Goal: Register for event/course

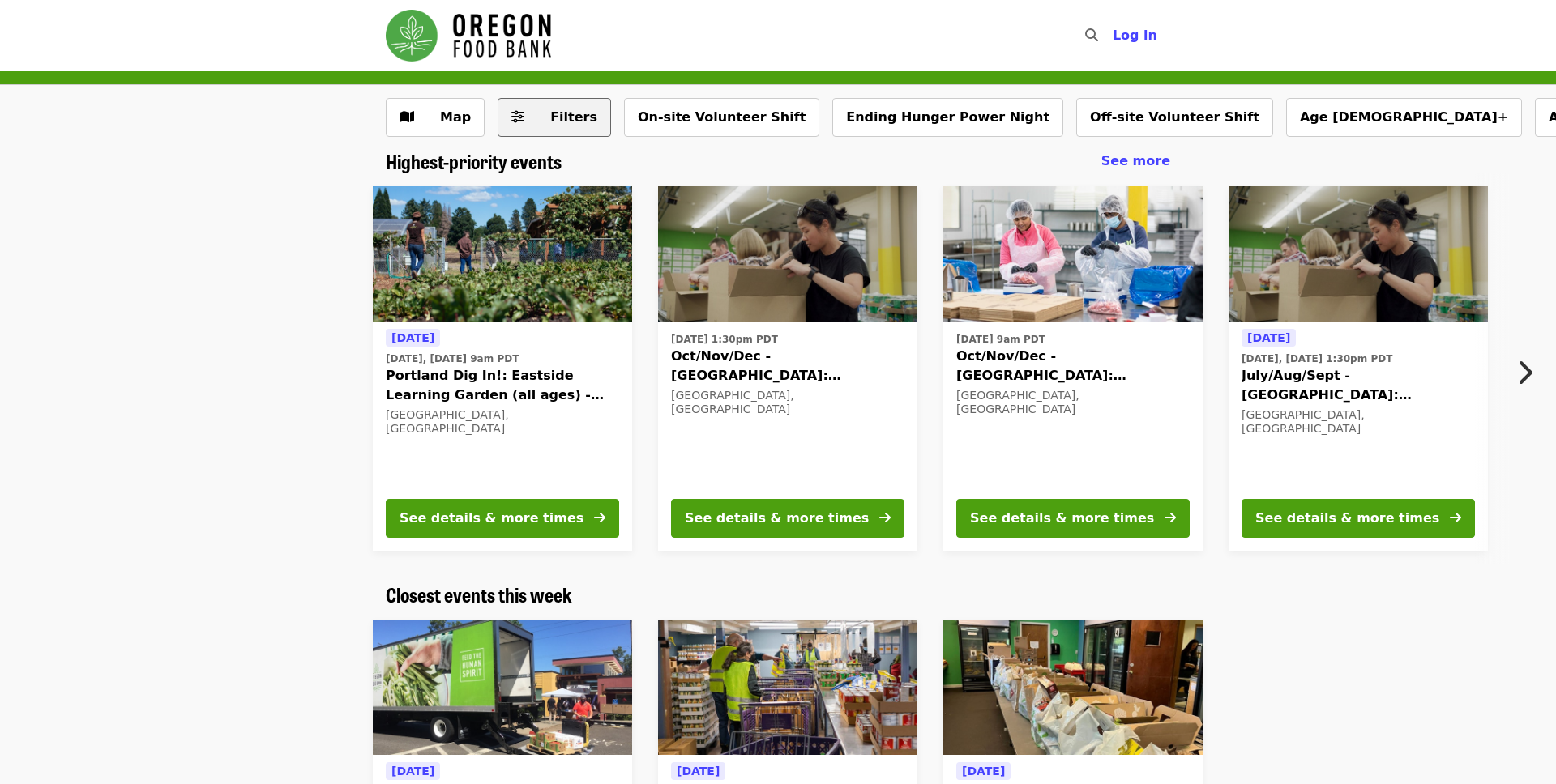
click at [587, 125] on button "Filters" at bounding box center [555, 118] width 113 height 39
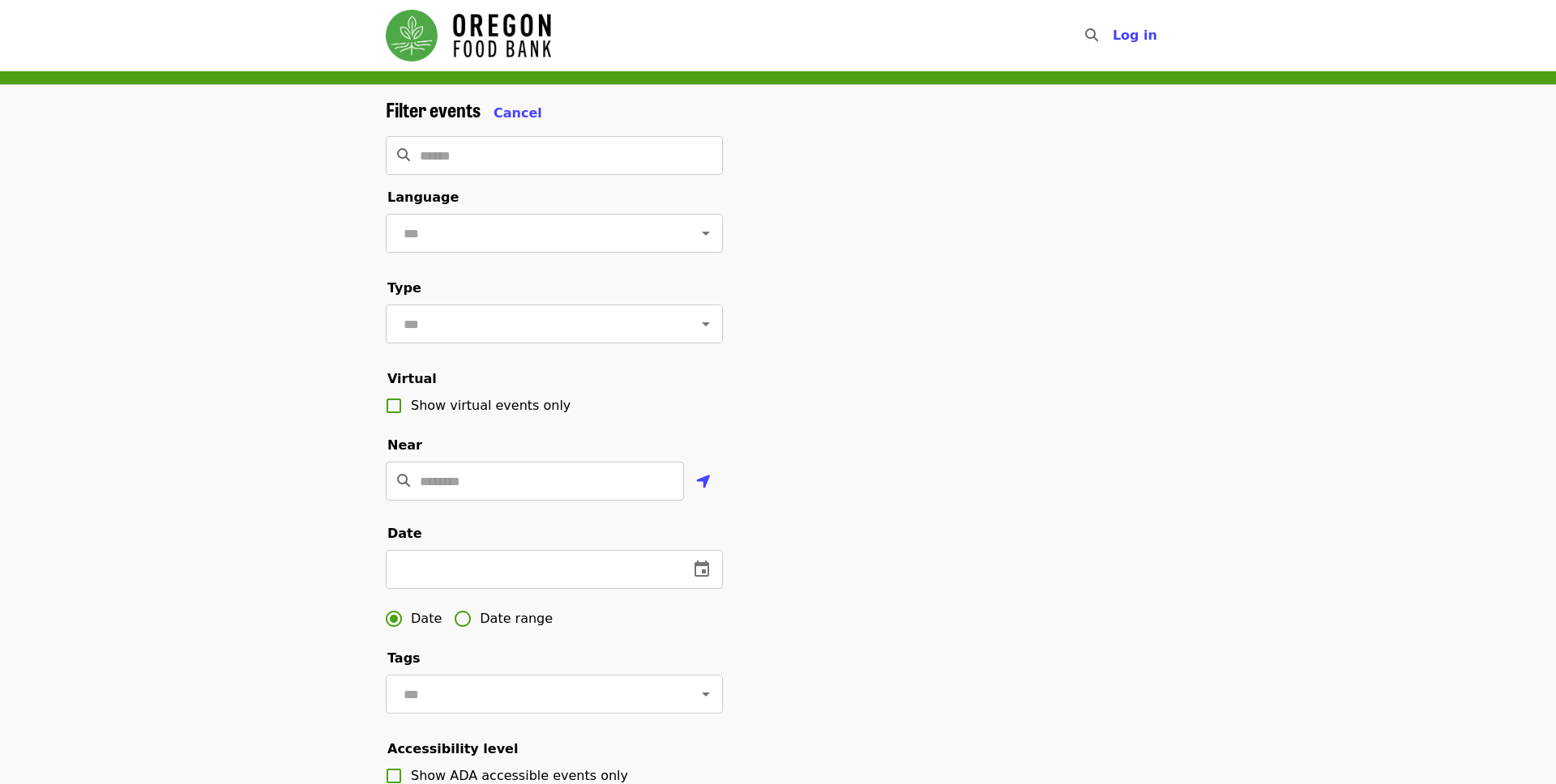
click at [1098, 35] on icon "search icon" at bounding box center [1091, 35] width 13 height 16
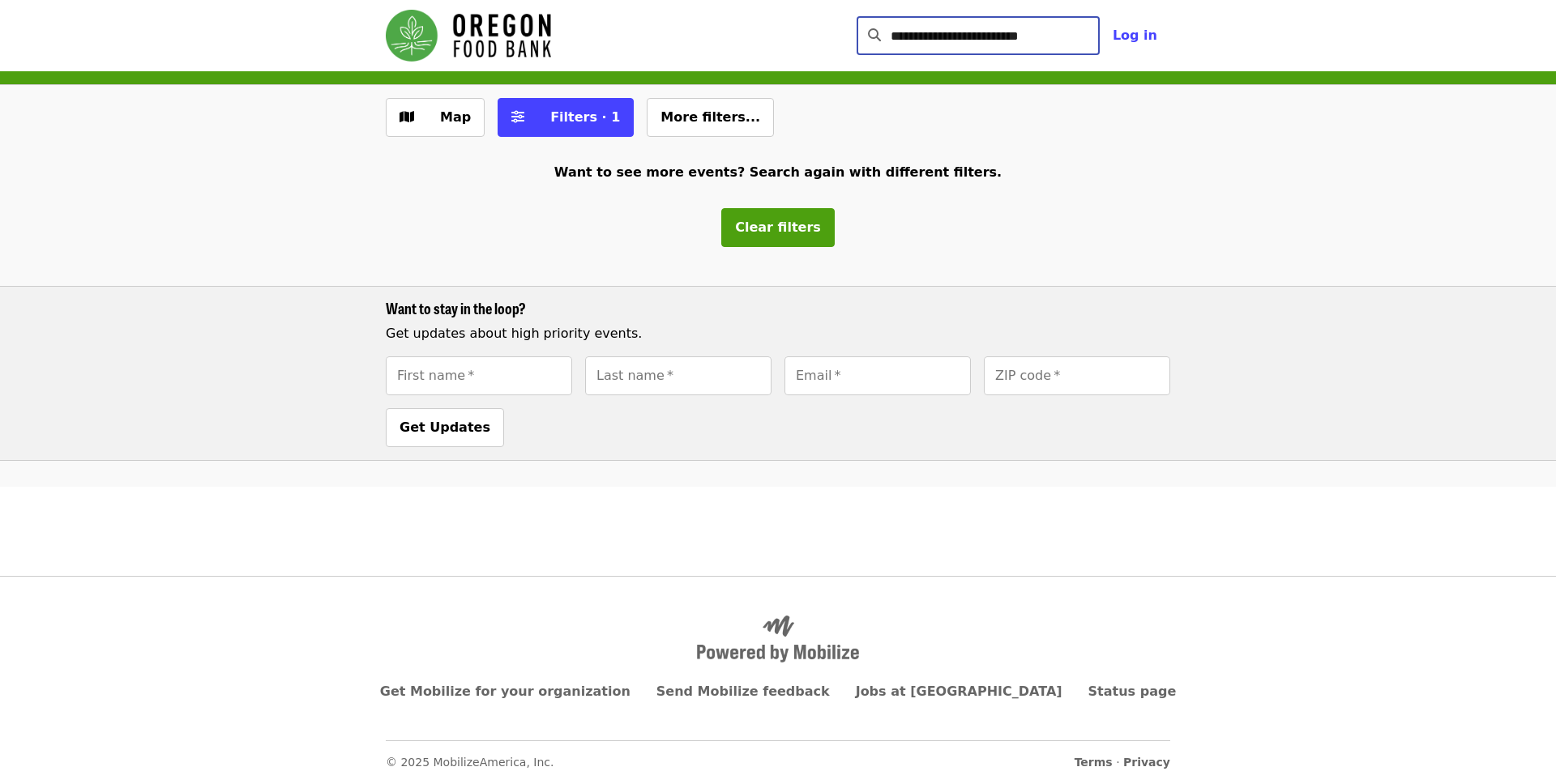
type input "**********"
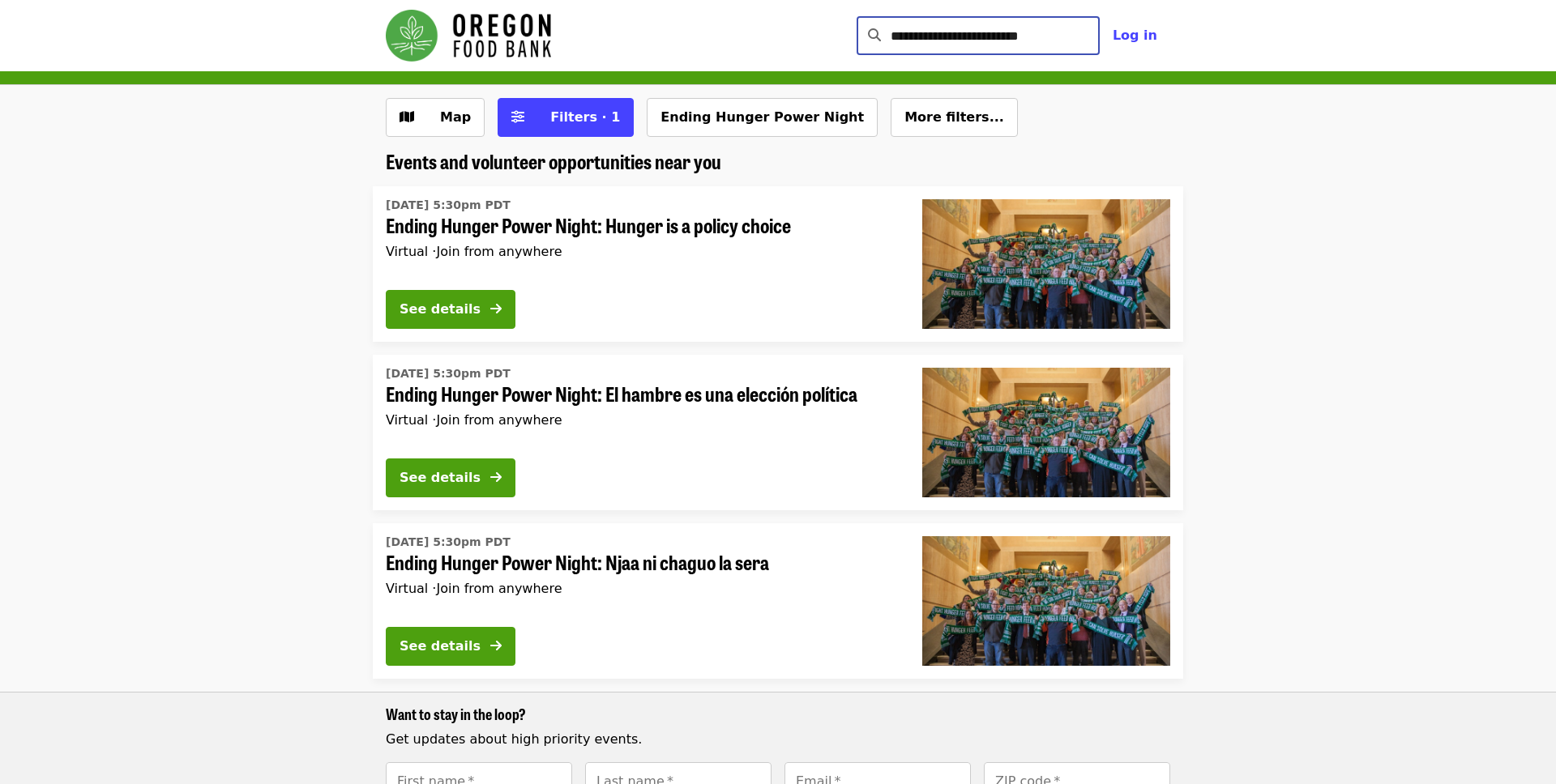
click at [1300, 393] on li "Tue, Sep 9 @ 5:30pm PDT Ending Hunger Power Night: El hambre es una elección po…" at bounding box center [778, 433] width 1556 height 156
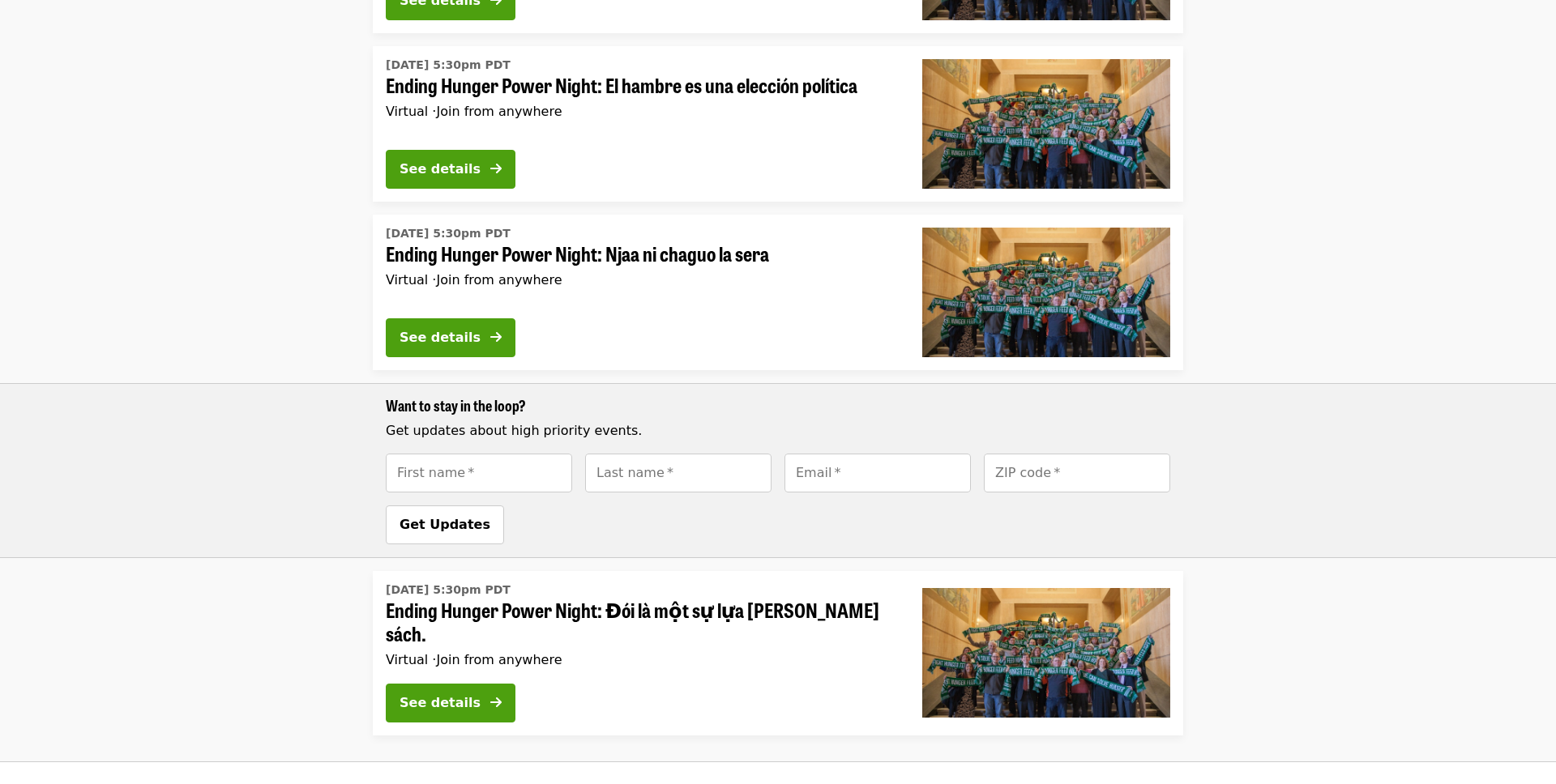
scroll to position [486, 0]
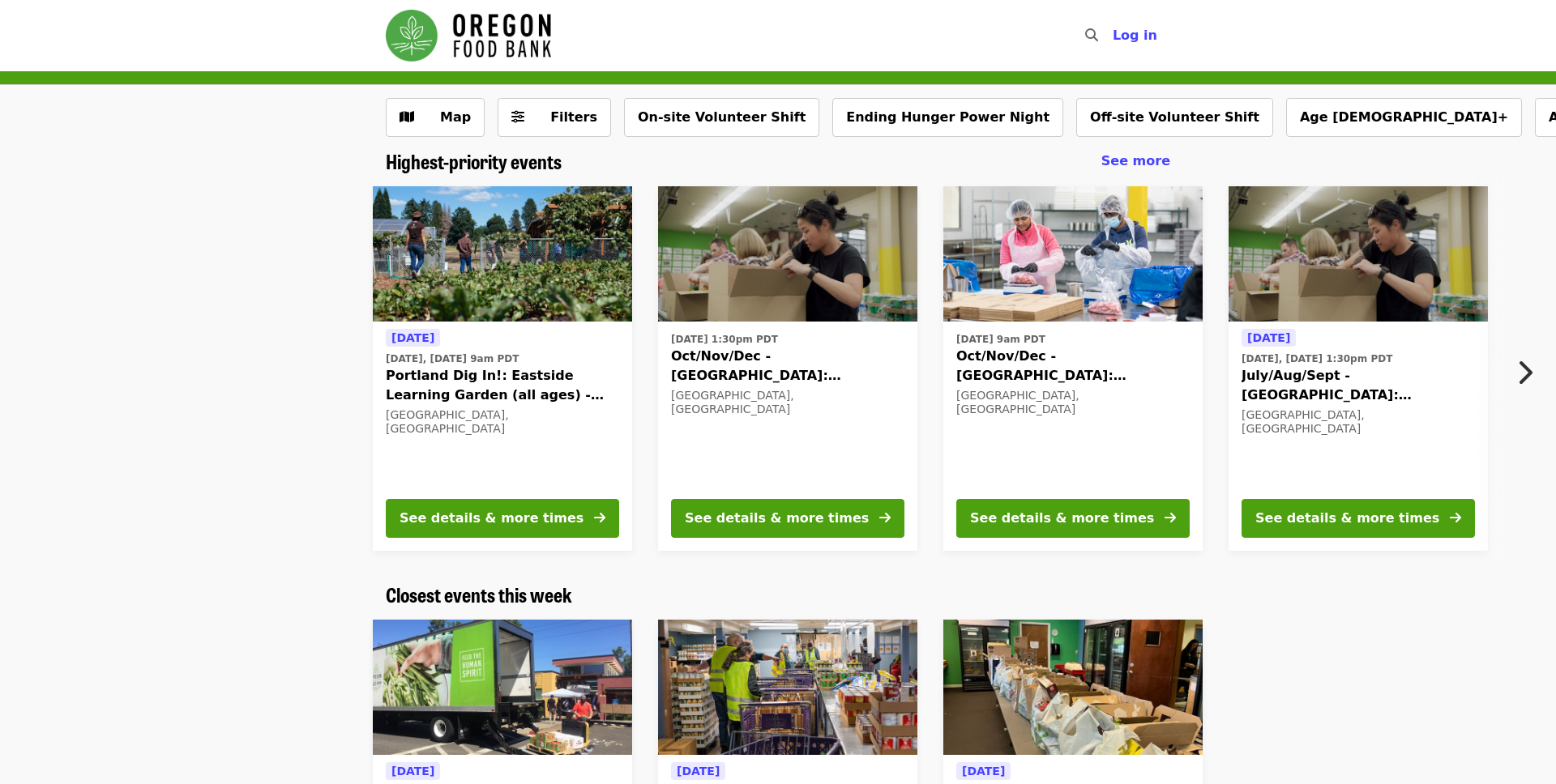
click at [1098, 31] on icon "search icon" at bounding box center [1091, 35] width 13 height 16
click at [1026, 35] on input "Search" at bounding box center [995, 35] width 209 height 39
click at [986, 42] on input "**********" at bounding box center [995, 35] width 209 height 39
type input "**********"
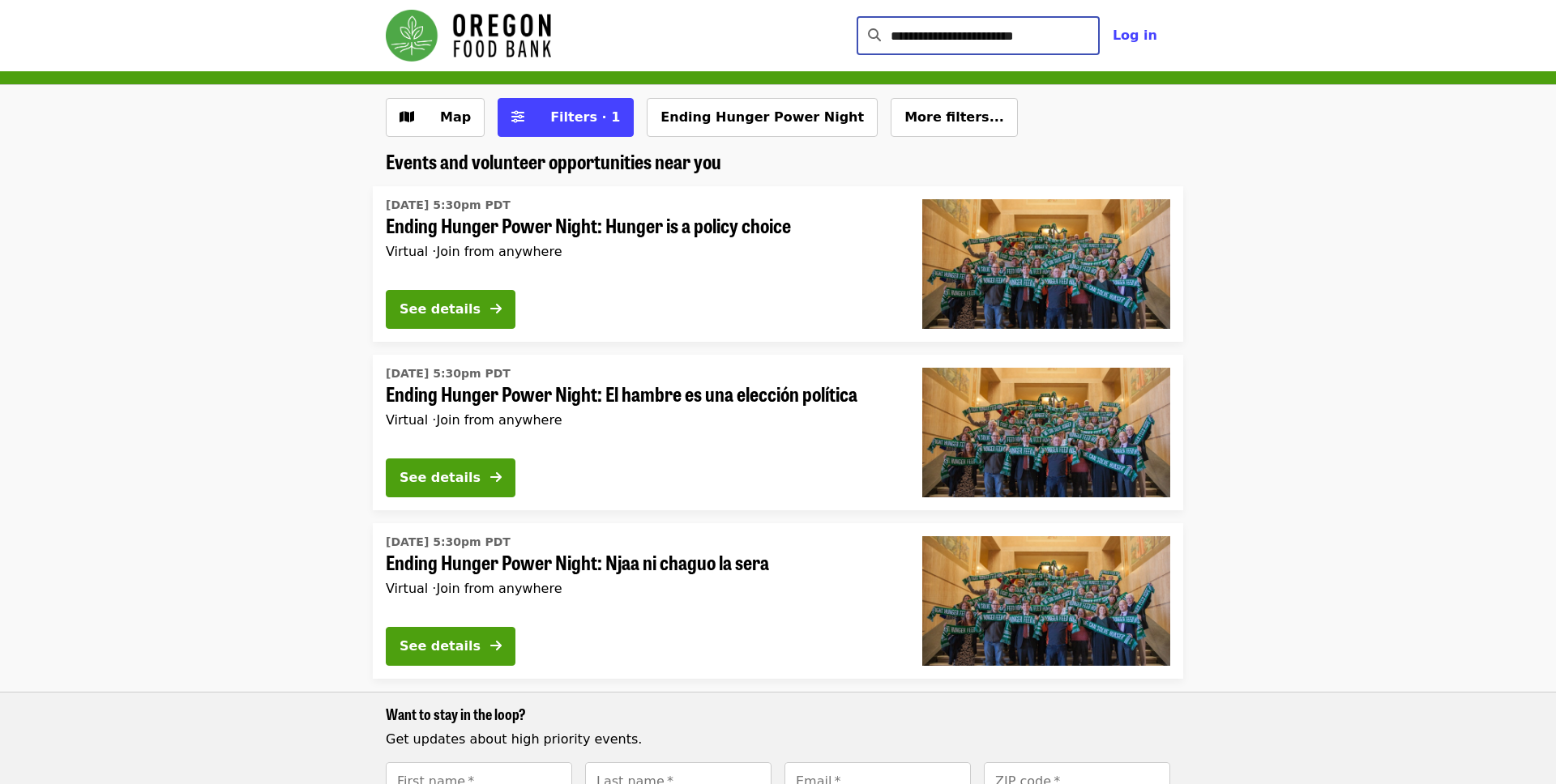
click at [679, 238] on div "Tue, Sep 9 @ 5:30pm PDT Ending Hunger Power Night: Hunger is a policy choice Vi…" at bounding box center [641, 234] width 511 height 84
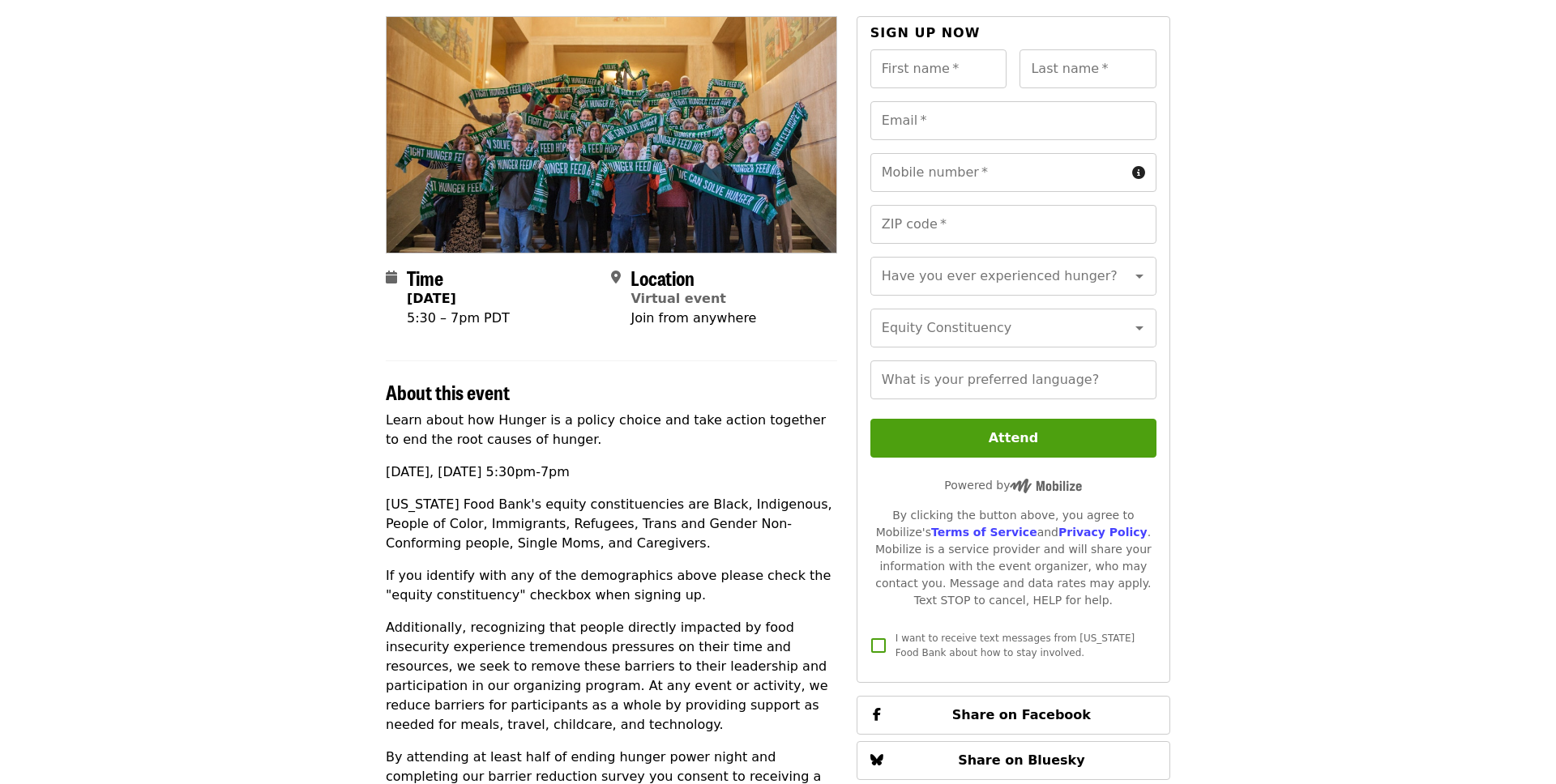
scroll to position [142, 0]
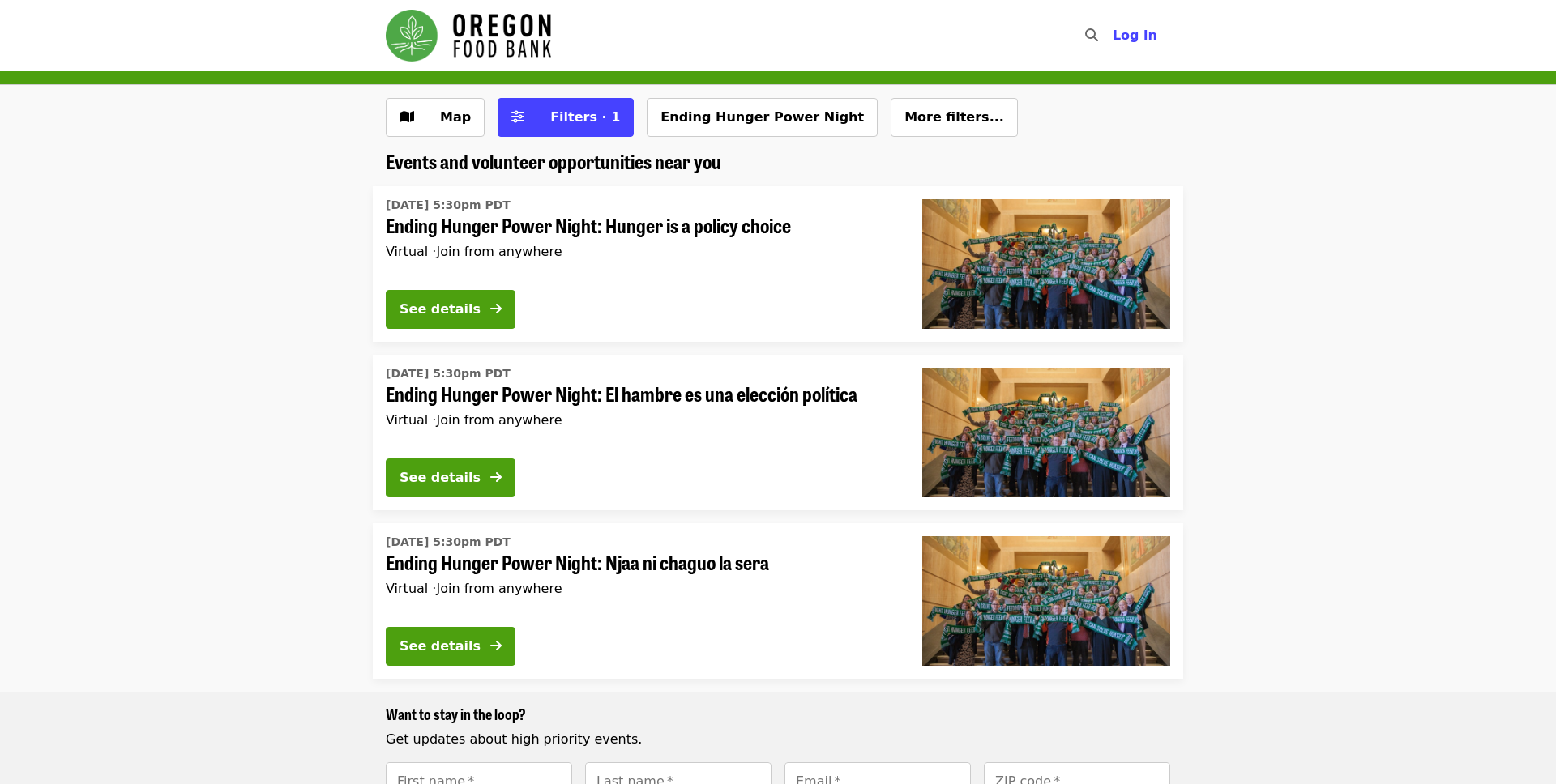
click at [612, 395] on span "Ending Hunger Power Night: El hambre es una elección política" at bounding box center [641, 394] width 511 height 23
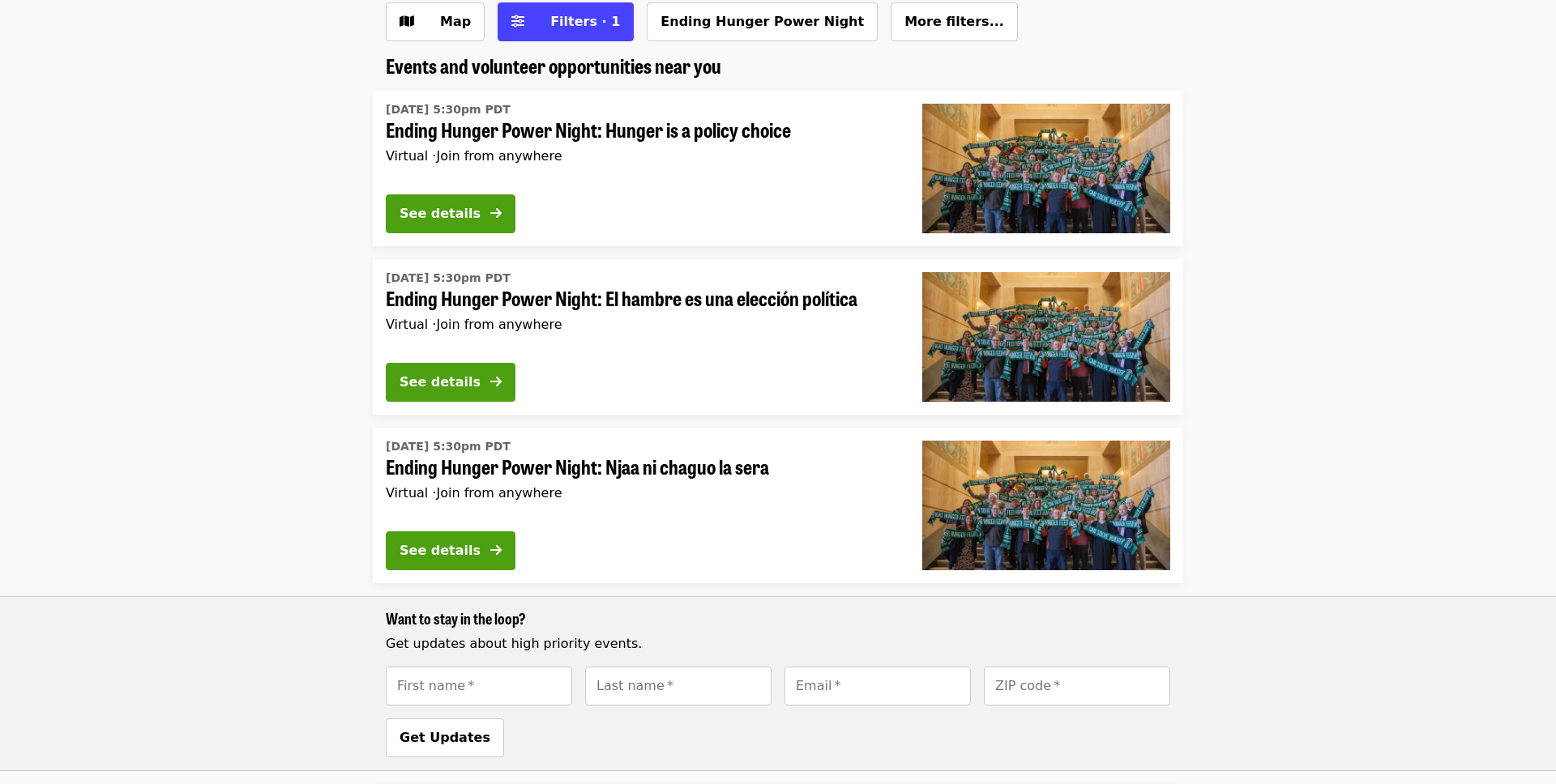
scroll to position [116, 0]
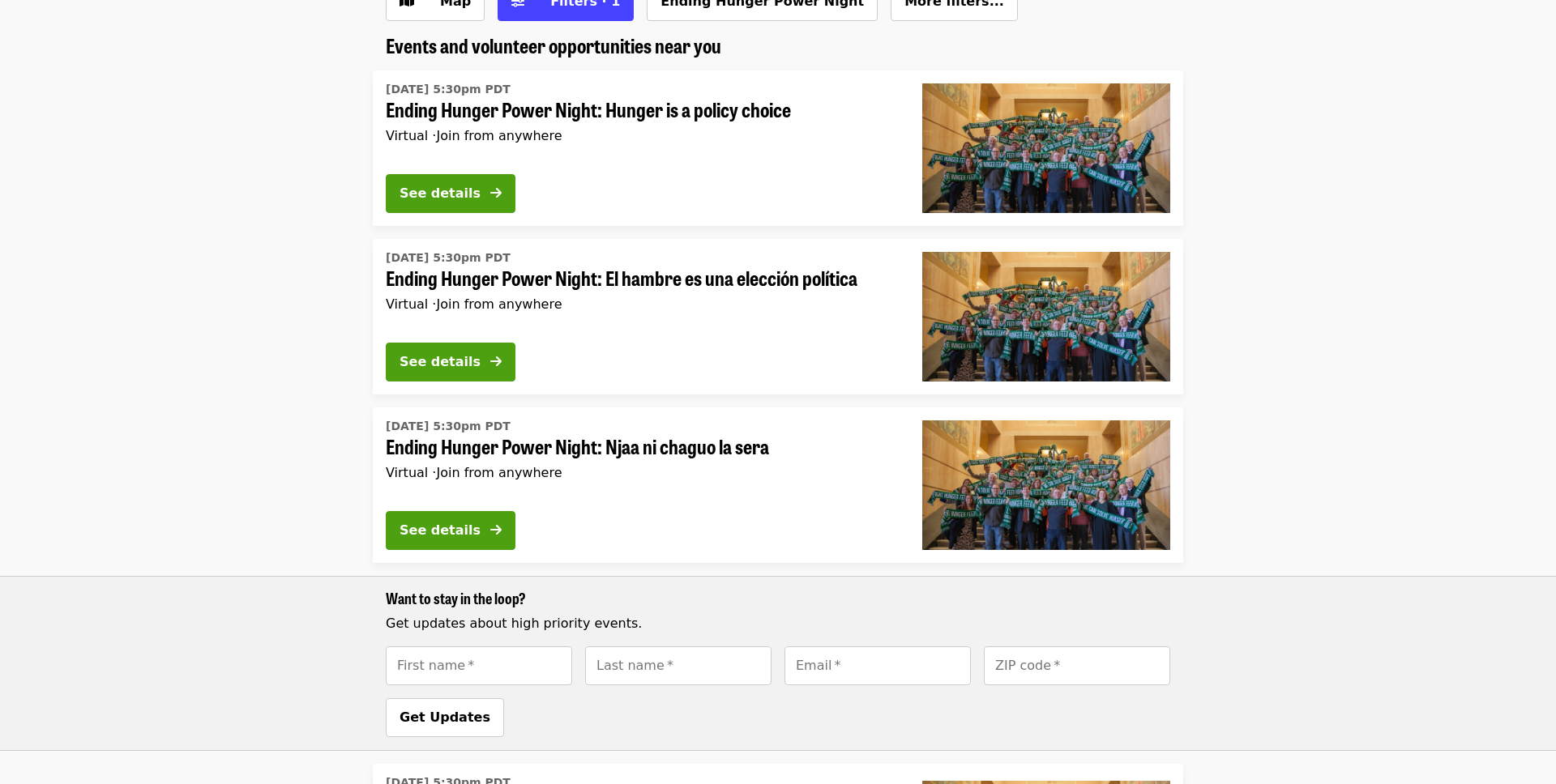
click at [650, 454] on span "Ending Hunger Power Night: Njaa ni chaguo la sera" at bounding box center [641, 446] width 511 height 23
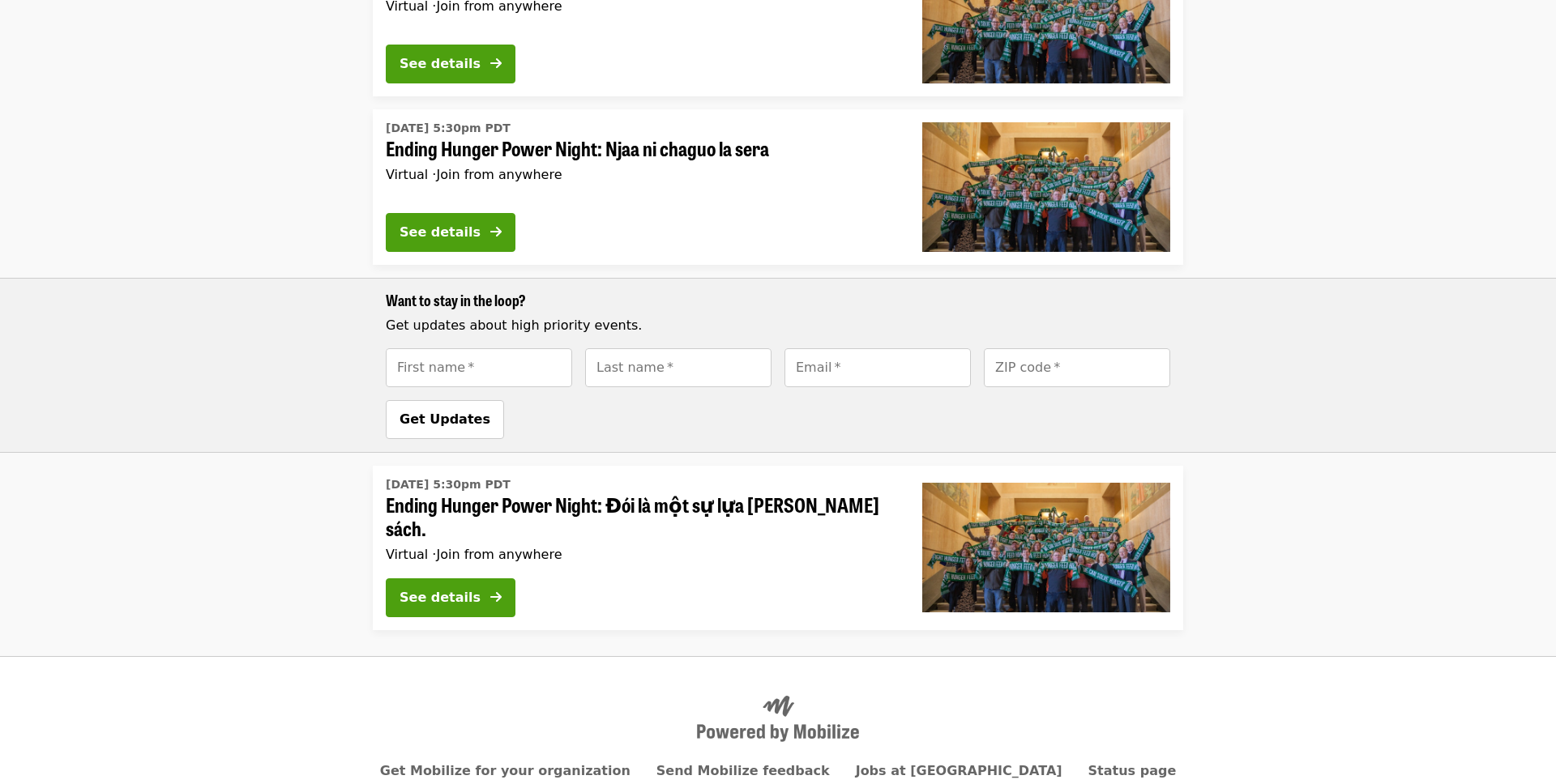
scroll to position [486, 0]
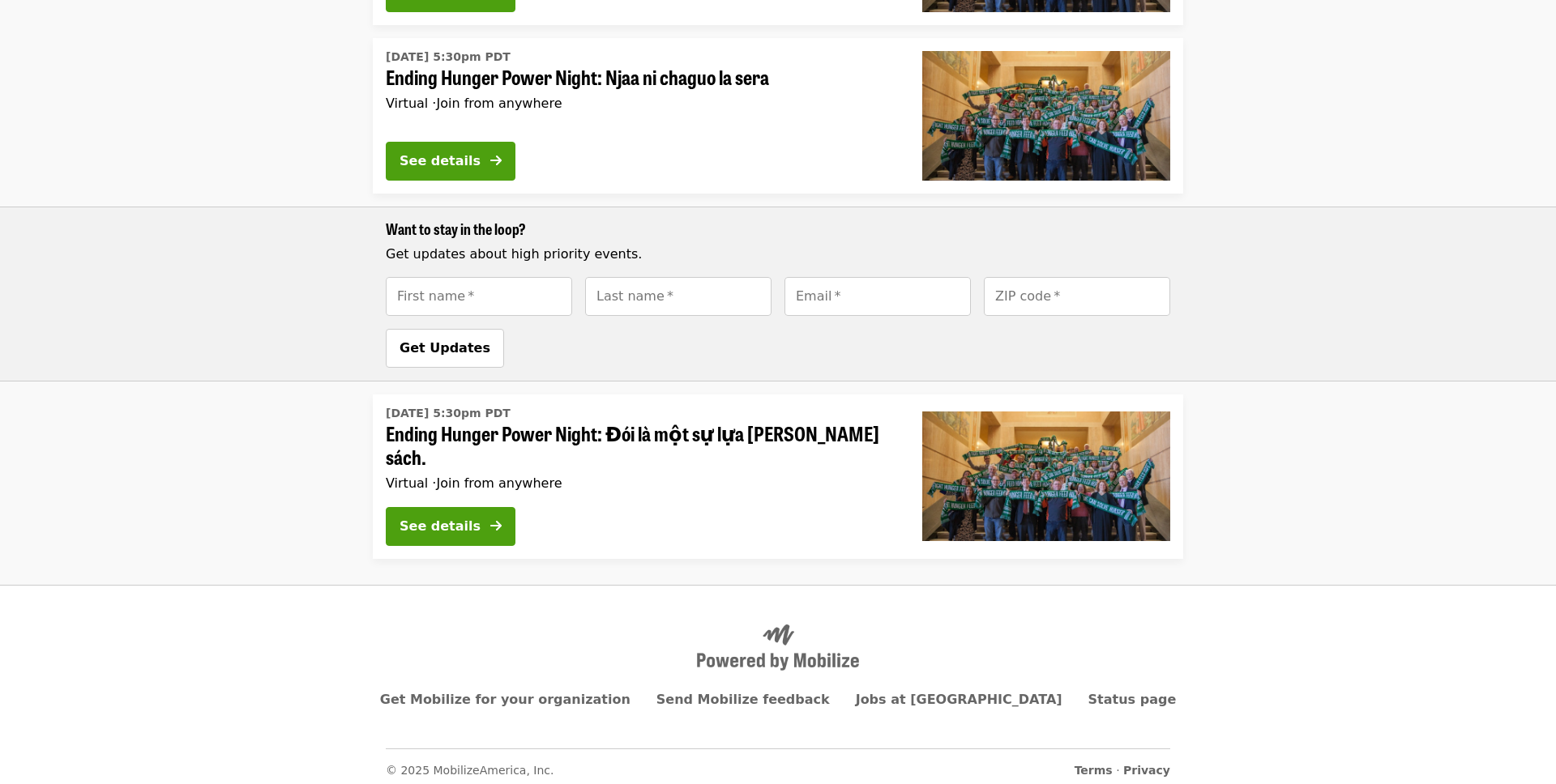
click at [679, 483] on div "Tue, Sep 9 @ 5:30pm PDT Ending Hunger Power Night: Đói là một sự lựa chọn chính…" at bounding box center [641, 448] width 511 height 94
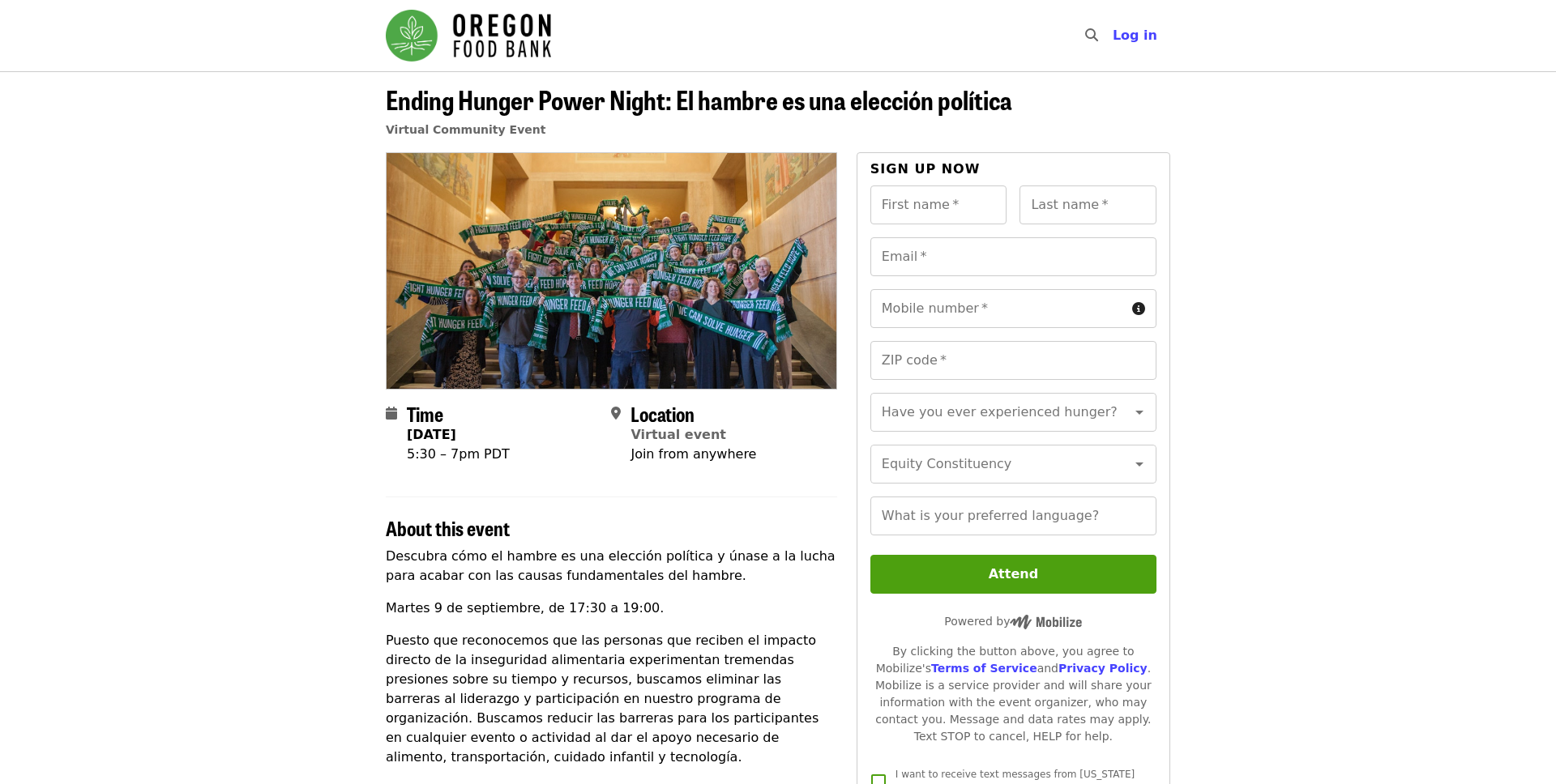
scroll to position [3, 0]
